Goal: Task Accomplishment & Management: Use online tool/utility

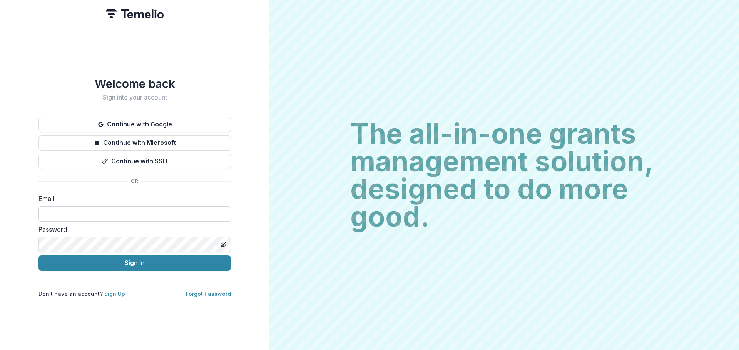
click at [107, 214] on input at bounding box center [134, 214] width 192 height 15
type input "**********"
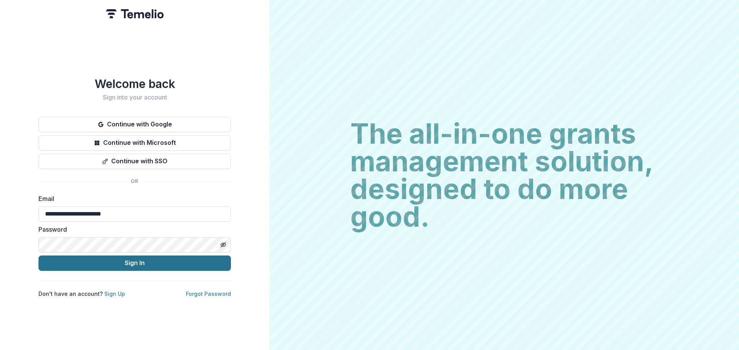
click at [115, 263] on button "Sign In" at bounding box center [134, 263] width 192 height 15
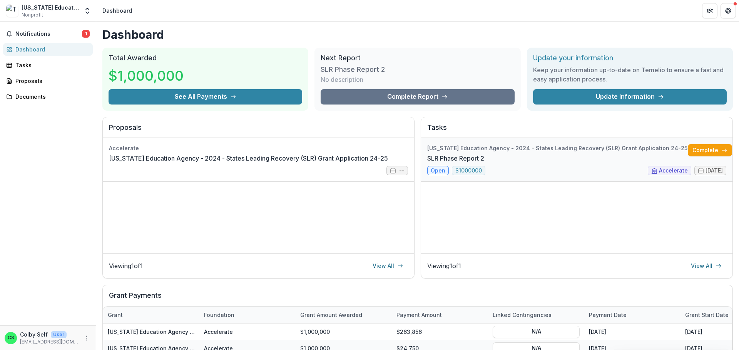
click at [484, 154] on link "SLR Phase Report 2" at bounding box center [455, 158] width 57 height 9
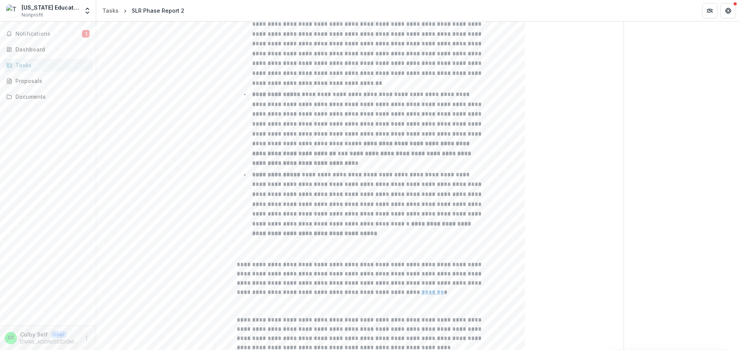
scroll to position [349, 0]
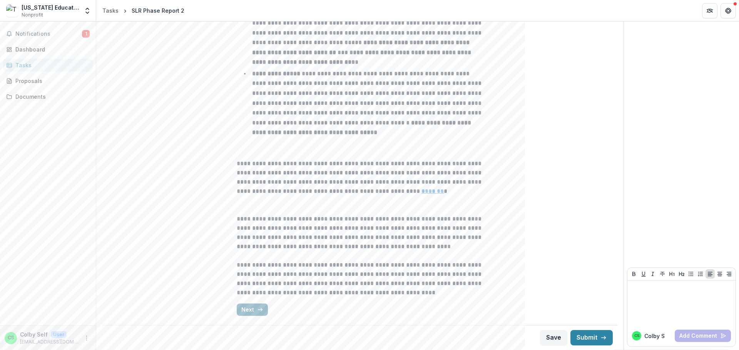
click at [253, 310] on button "Next" at bounding box center [252, 310] width 31 height 12
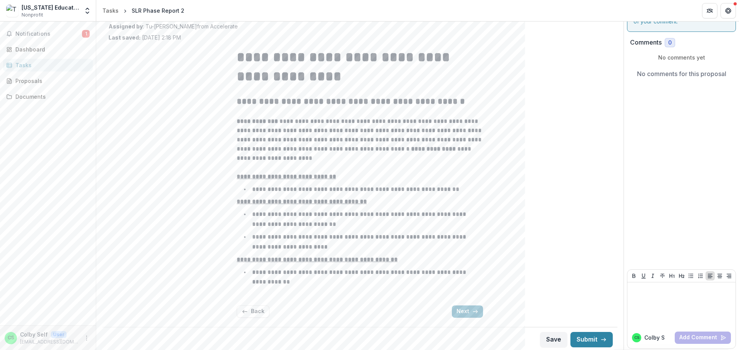
scroll to position [40, 0]
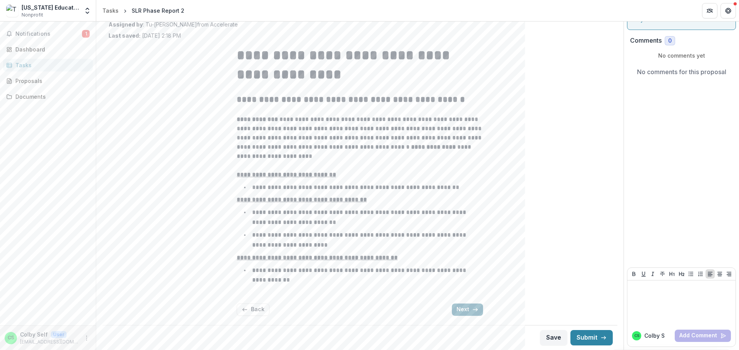
click at [461, 310] on button "Next" at bounding box center [467, 310] width 31 height 12
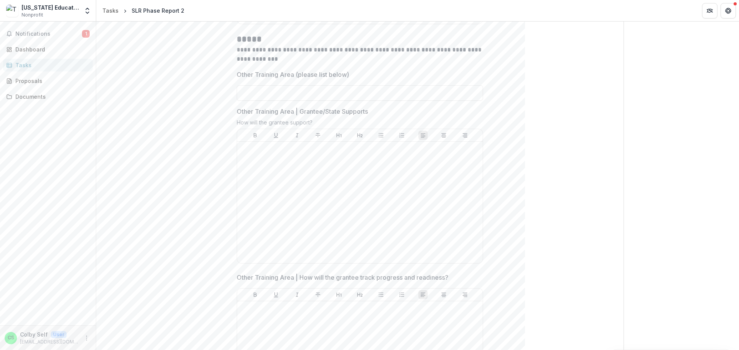
scroll to position [2117, 0]
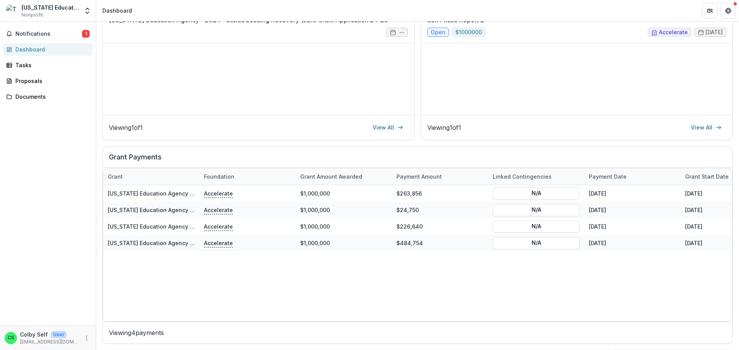
scroll to position [138, 0]
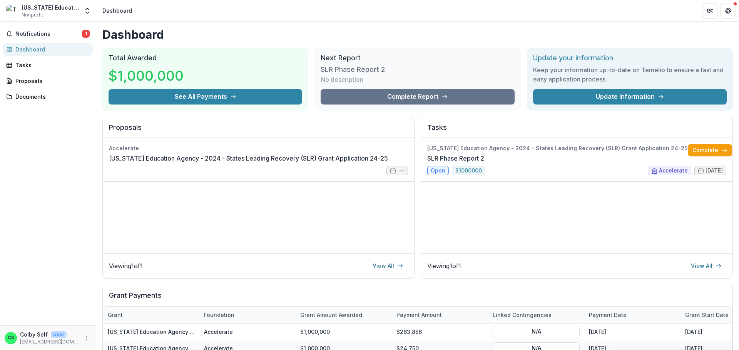
click at [64, 179] on div "Notifications 1 Dashboard Tasks Proposals Documents" at bounding box center [48, 174] width 96 height 304
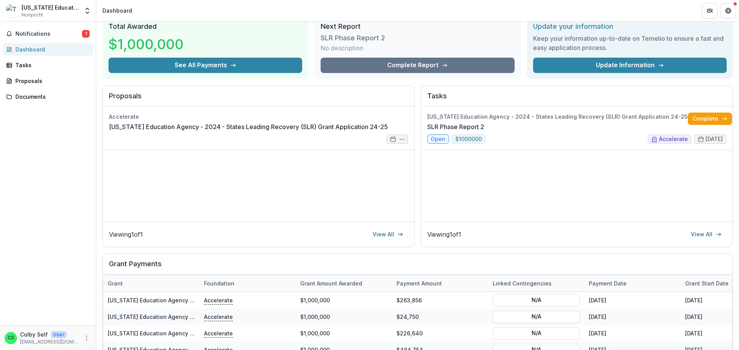
scroll to position [115, 0]
